Goal: Task Accomplishment & Management: Manage account settings

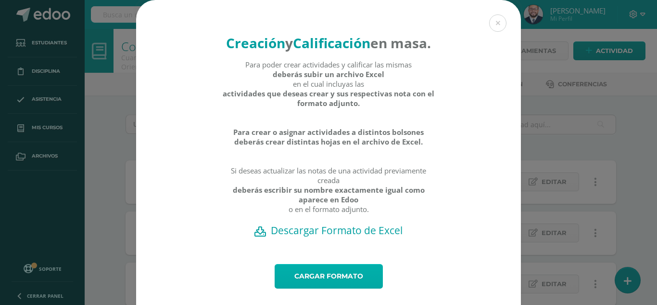
scroll to position [38, 0]
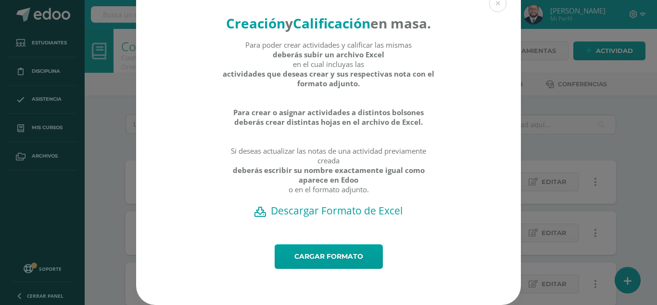
click at [565, 181] on div "Creación y Calificación en masa. Para poder crear actividades y calificar las m…" at bounding box center [328, 142] width 649 height 324
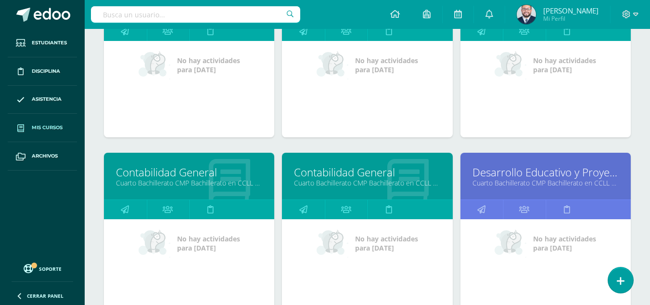
click at [622, 8] on div at bounding box center [629, 14] width 39 height 29
click at [626, 17] on icon at bounding box center [626, 14] width 9 height 9
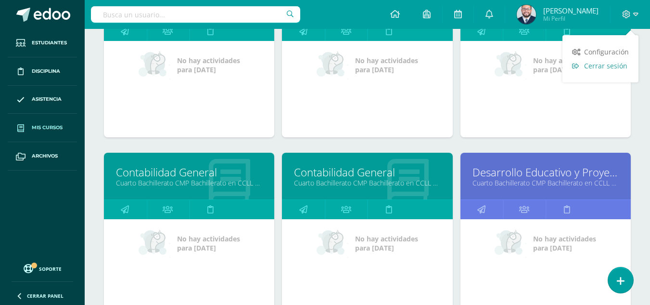
click at [594, 65] on span "Cerrar sesión" at bounding box center [605, 65] width 43 height 9
